Goal: Check status: Check status

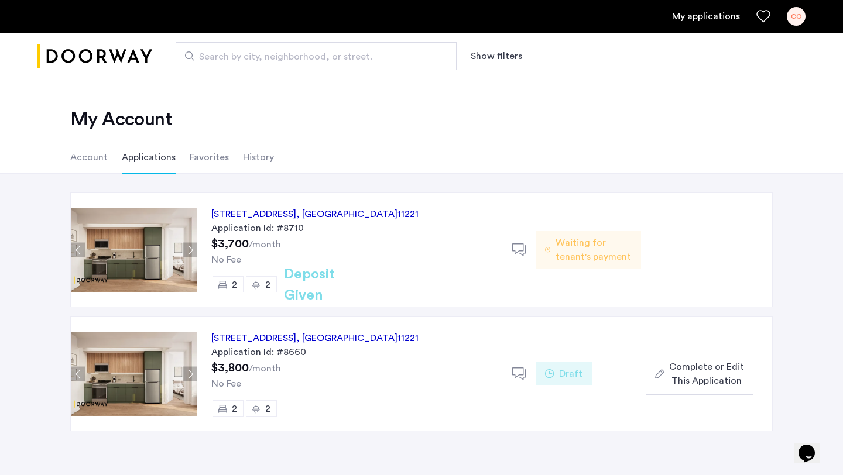
click at [287, 239] on div "[STREET_ADDRESS] Application Id: #8710 $3,700 /month No Fee 2 2 Deposit Given" at bounding box center [354, 250] width 315 height 114
click at [268, 212] on div "[STREET_ADDRESS]" at bounding box center [314, 214] width 207 height 14
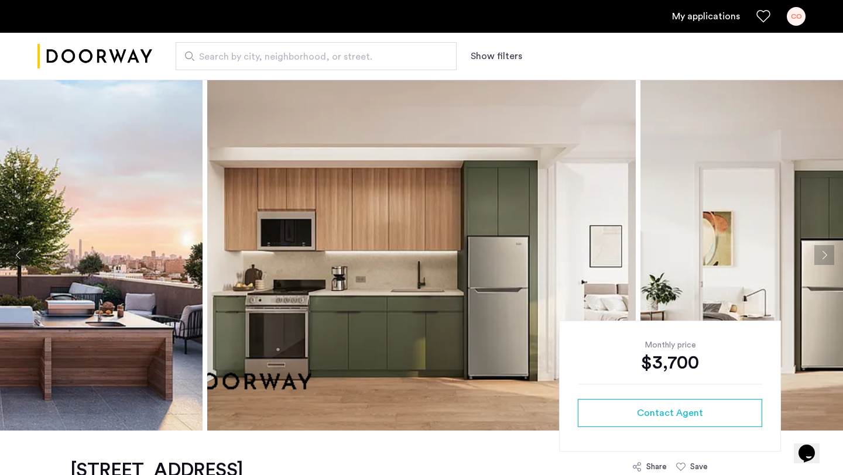
click at [828, 255] on button "Next apartment" at bounding box center [824, 255] width 20 height 20
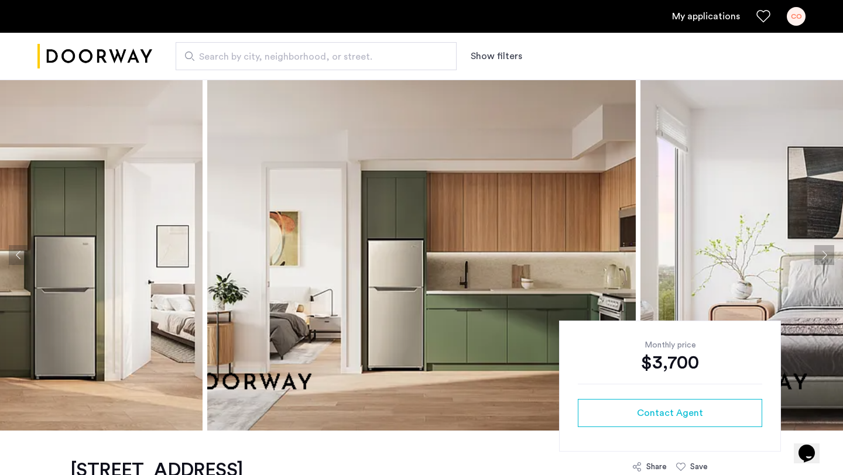
click at [828, 255] on button "Next apartment" at bounding box center [824, 255] width 20 height 20
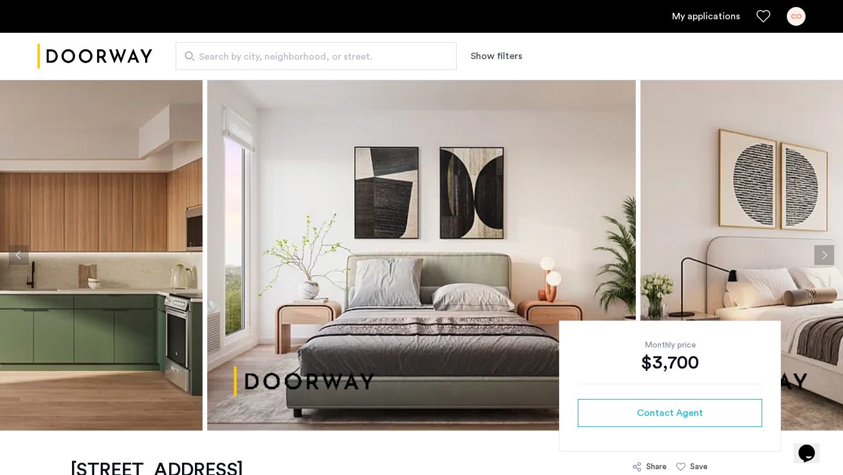
click at [828, 255] on button "Next apartment" at bounding box center [824, 255] width 20 height 20
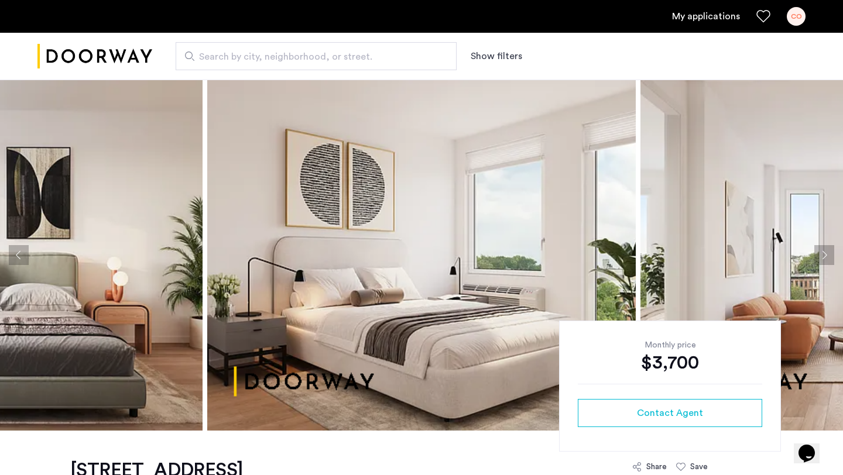
click at [828, 255] on button "Next apartment" at bounding box center [824, 255] width 20 height 20
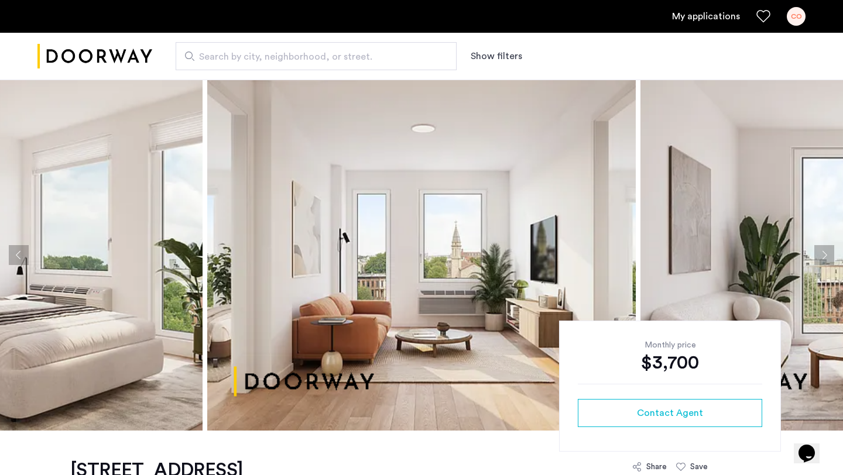
click at [828, 255] on button "Next apartment" at bounding box center [824, 255] width 20 height 20
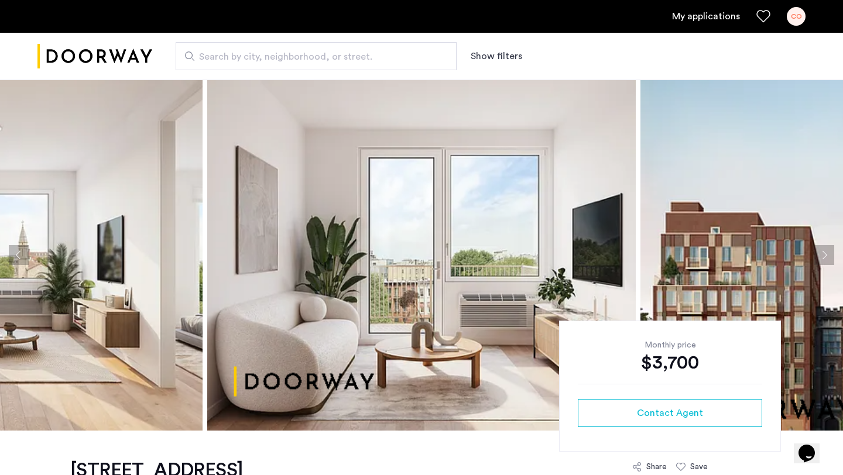
click at [828, 255] on button "Next apartment" at bounding box center [824, 255] width 20 height 20
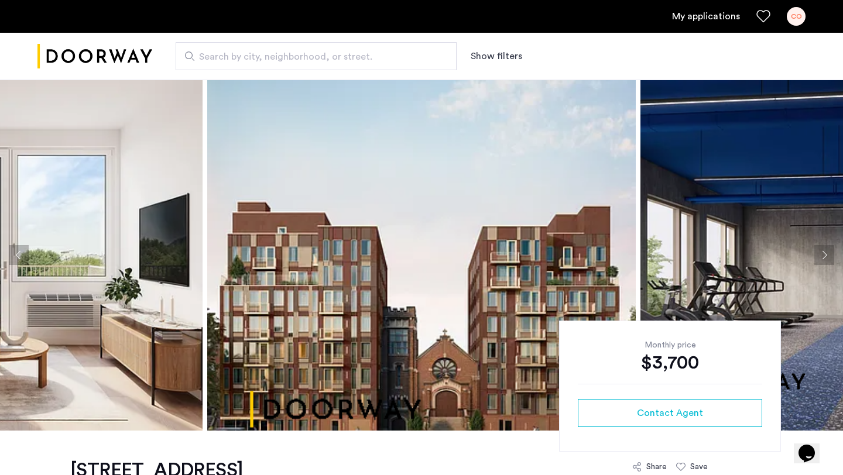
click at [828, 255] on button "Next apartment" at bounding box center [824, 255] width 20 height 20
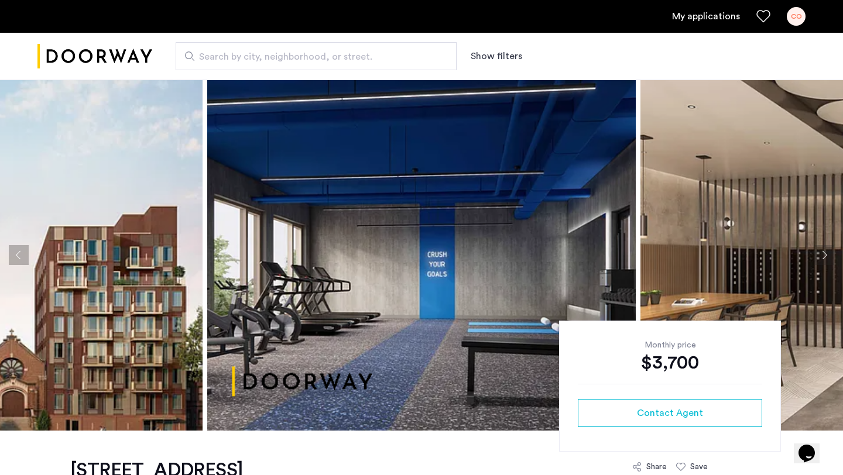
click at [21, 255] on button "Previous apartment" at bounding box center [19, 255] width 20 height 20
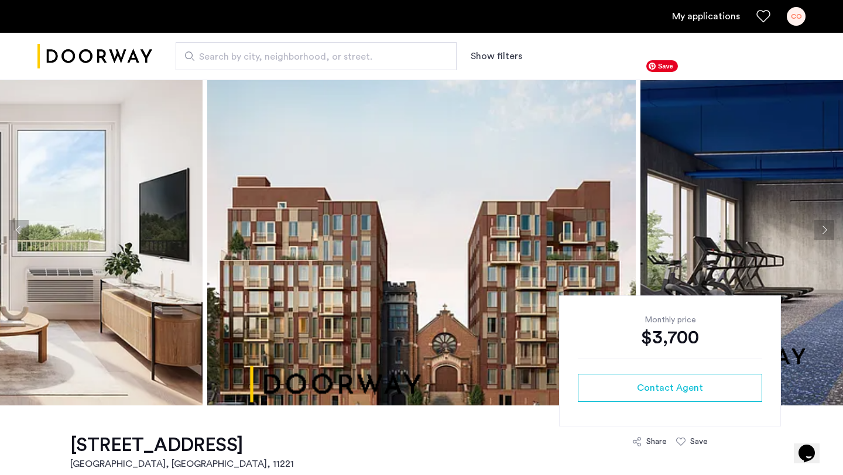
scroll to position [30, 0]
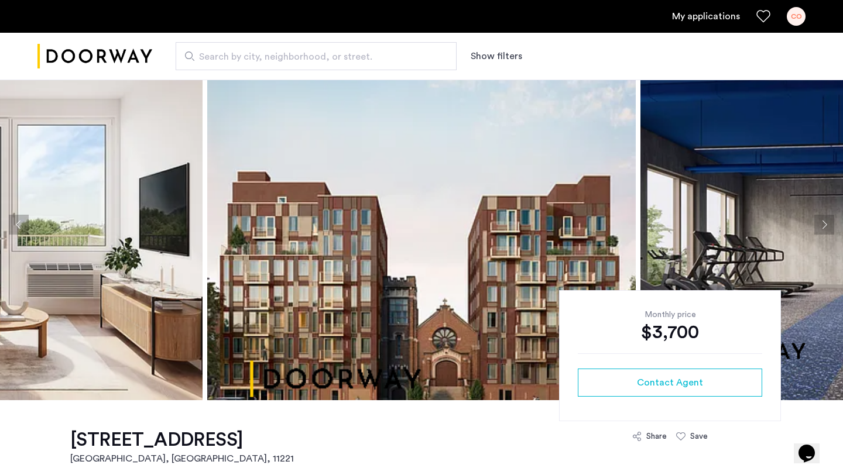
click at [822, 220] on button "Next apartment" at bounding box center [824, 225] width 20 height 20
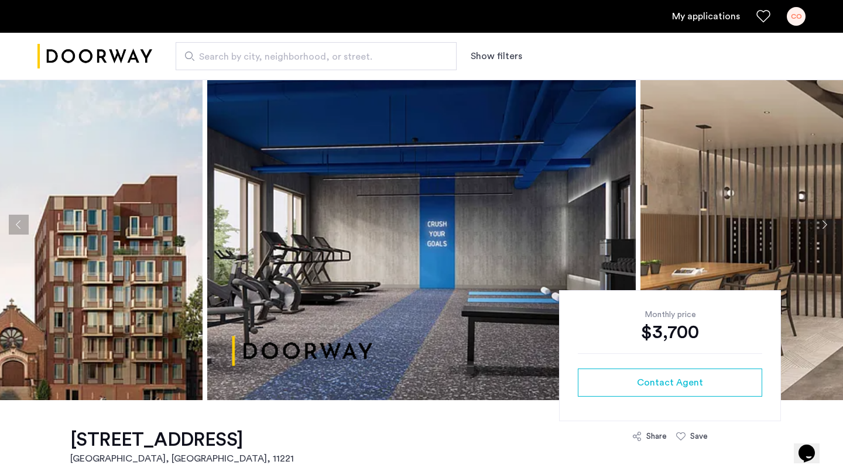
click at [822, 221] on button "Next apartment" at bounding box center [824, 225] width 20 height 20
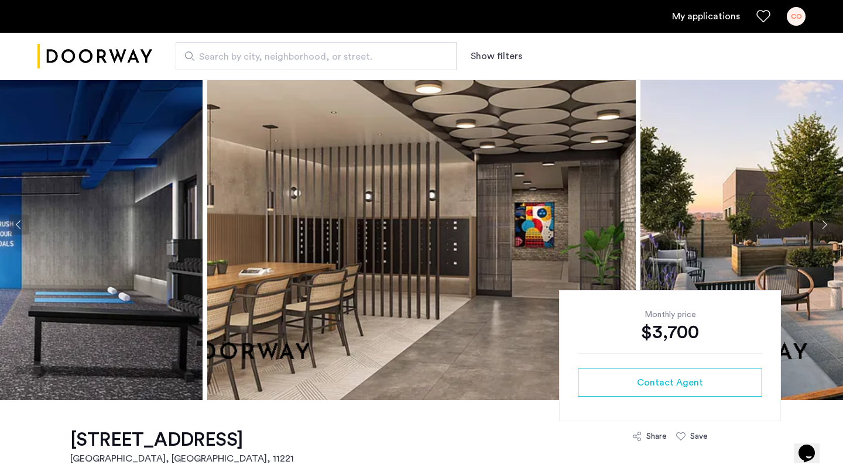
click at [822, 221] on button "Next apartment" at bounding box center [824, 225] width 20 height 20
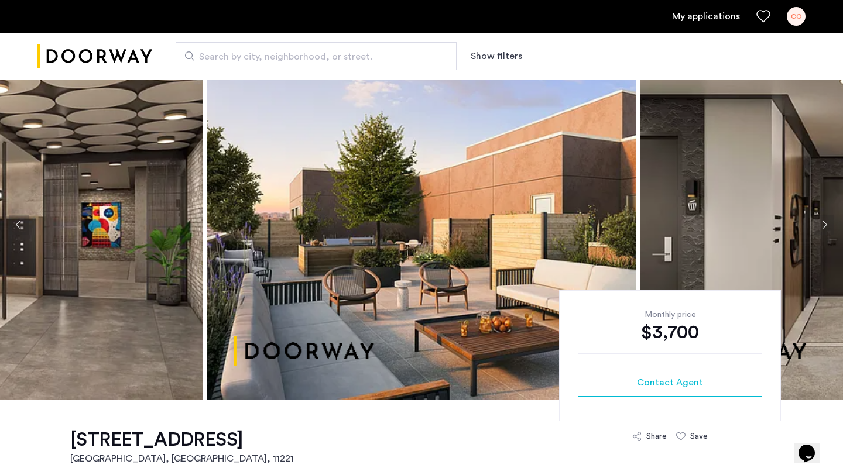
click at [822, 221] on button "Next apartment" at bounding box center [824, 225] width 20 height 20
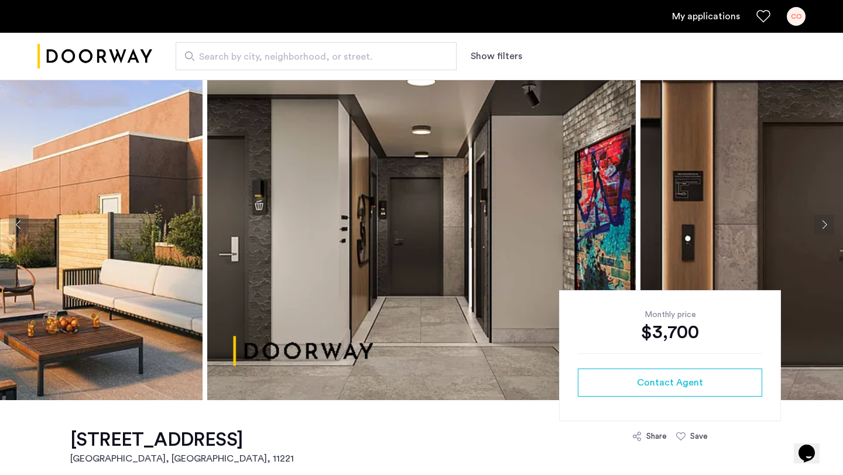
click at [822, 222] on button "Next apartment" at bounding box center [824, 225] width 20 height 20
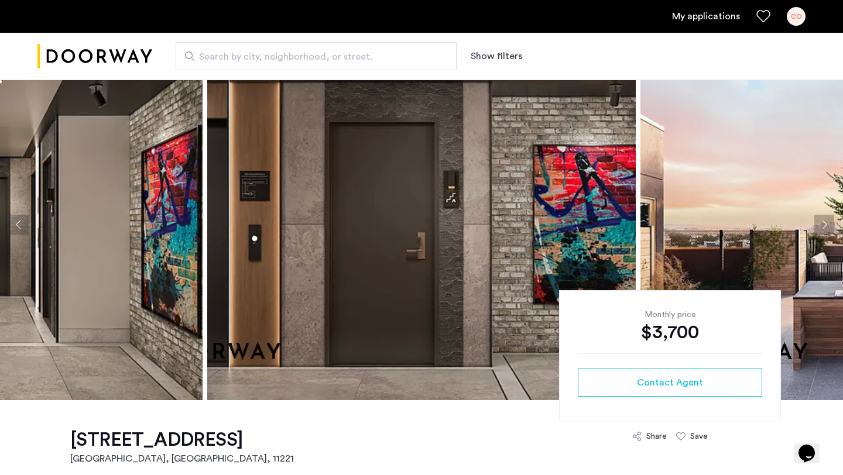
click at [822, 222] on button "Next apartment" at bounding box center [824, 225] width 20 height 20
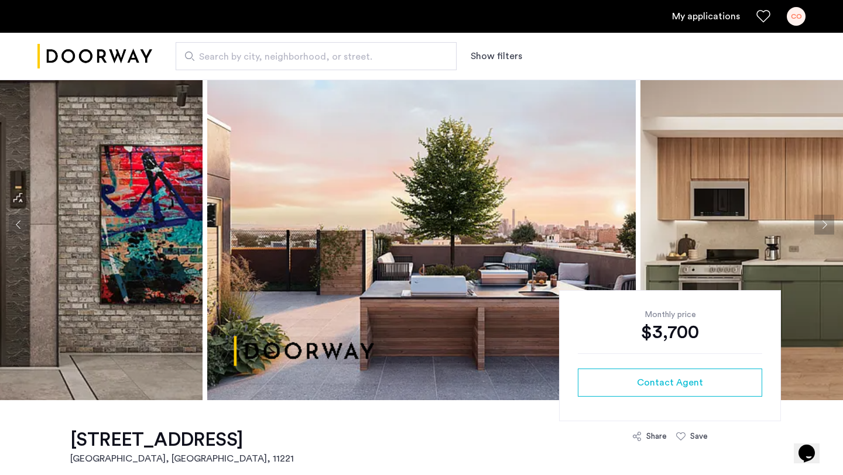
click at [822, 222] on button "Next apartment" at bounding box center [824, 225] width 20 height 20
